Goal: Transaction & Acquisition: Book appointment/travel/reservation

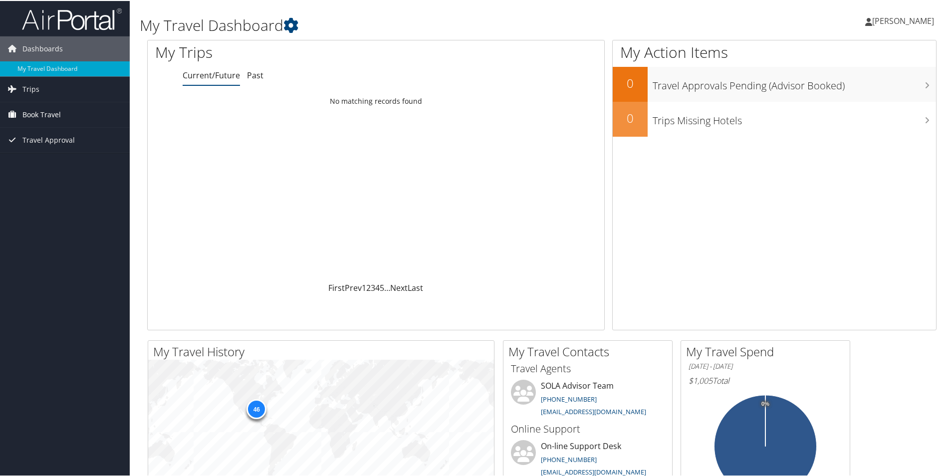
click at [43, 111] on span "Book Travel" at bounding box center [41, 113] width 38 height 25
click at [29, 86] on span "Trips" at bounding box center [30, 88] width 17 height 25
click at [45, 106] on link "Current/Future Trips" at bounding box center [65, 108] width 130 height 15
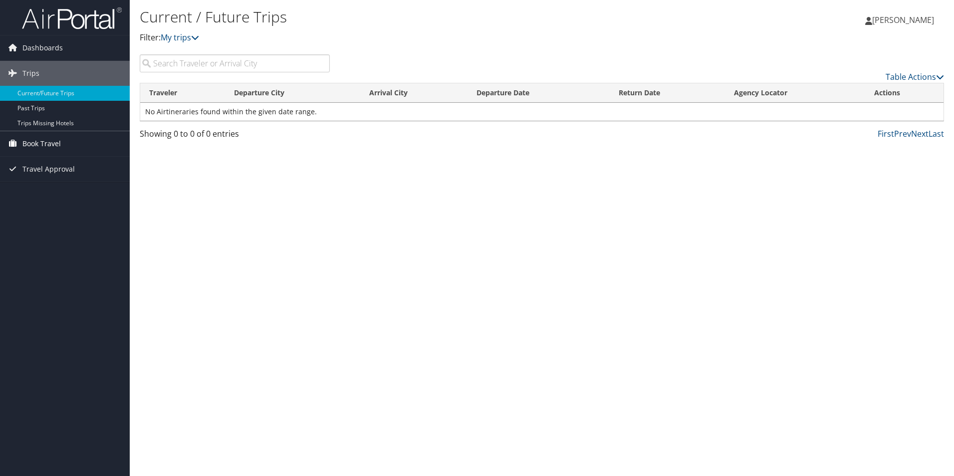
click at [39, 137] on span "Book Travel" at bounding box center [41, 143] width 38 height 25
click at [40, 159] on link "Approval Request (Beta)" at bounding box center [65, 163] width 130 height 15
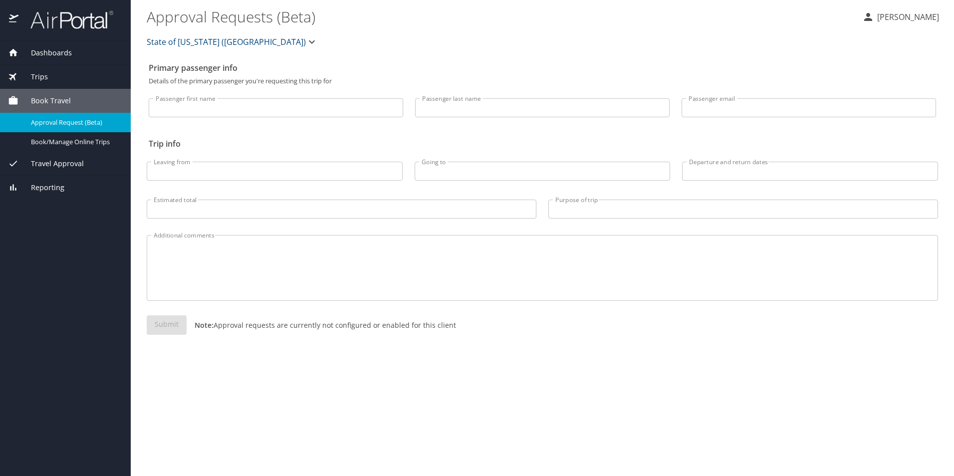
select select "US"
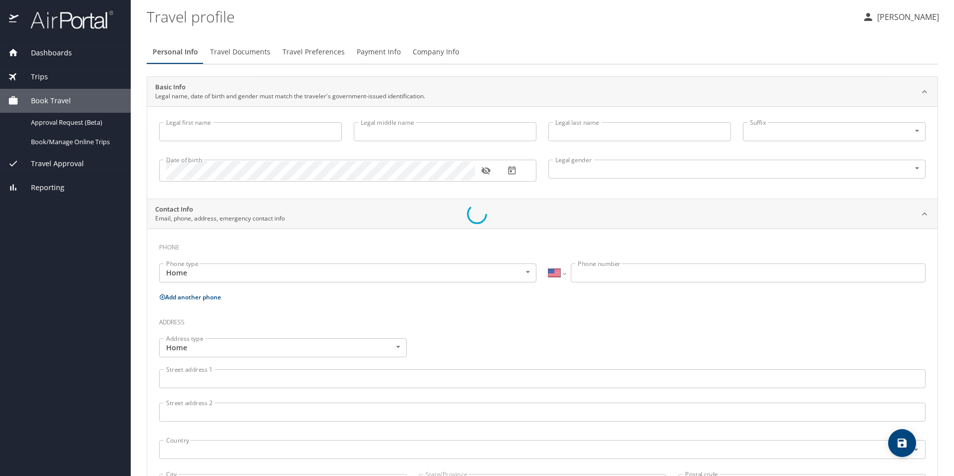
type input "MARGARET"
type input "Anne"
type input "MCMICHAEL"
type input "Female"
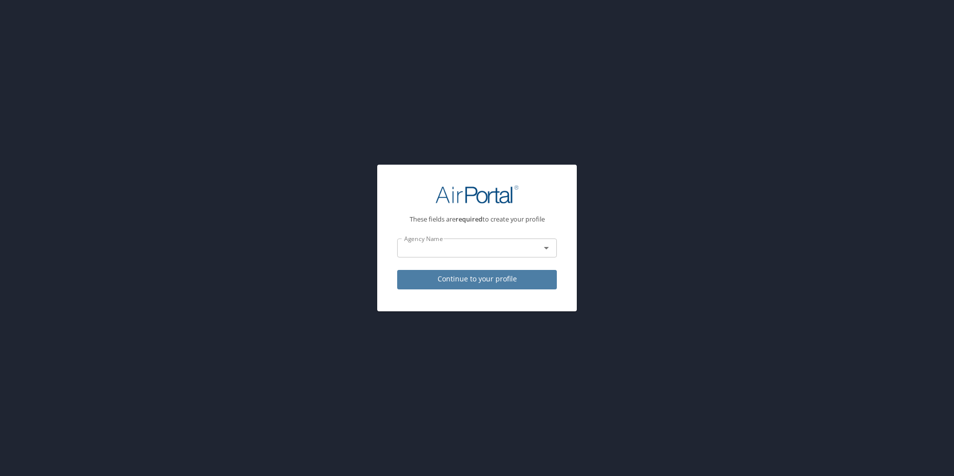
click at [454, 278] on span "Continue to your profile" at bounding box center [477, 279] width 144 height 12
select select "US"
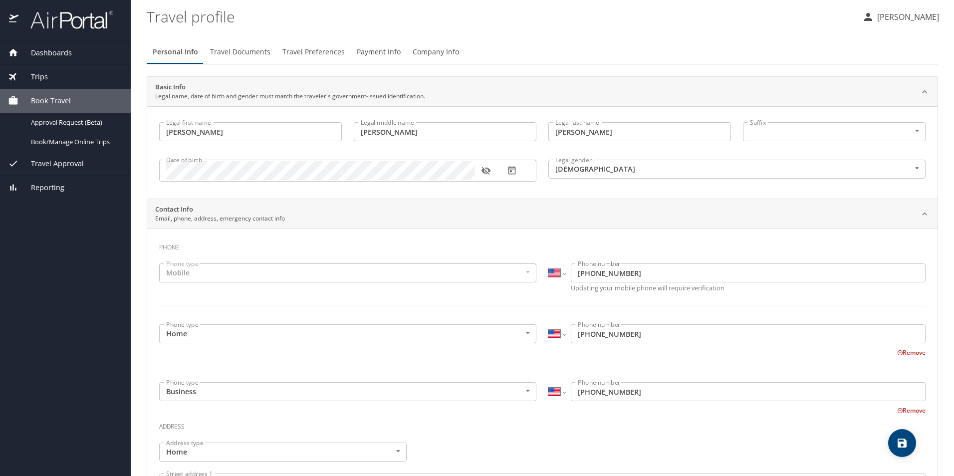
click at [414, 243] on h3 "Phone" at bounding box center [542, 244] width 766 height 17
click at [61, 140] on span "Book/Manage Online Trips" at bounding box center [75, 141] width 88 height 9
